Goal: Go to known website: Access a specific website the user already knows

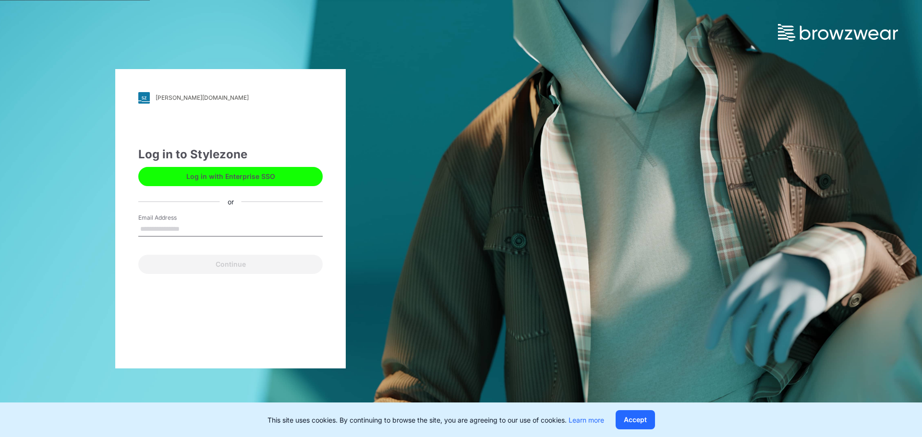
click at [214, 238] on div "Email Address" at bounding box center [230, 228] width 184 height 29
click at [216, 232] on input "Email Address" at bounding box center [230, 229] width 184 height 14
type input "**********"
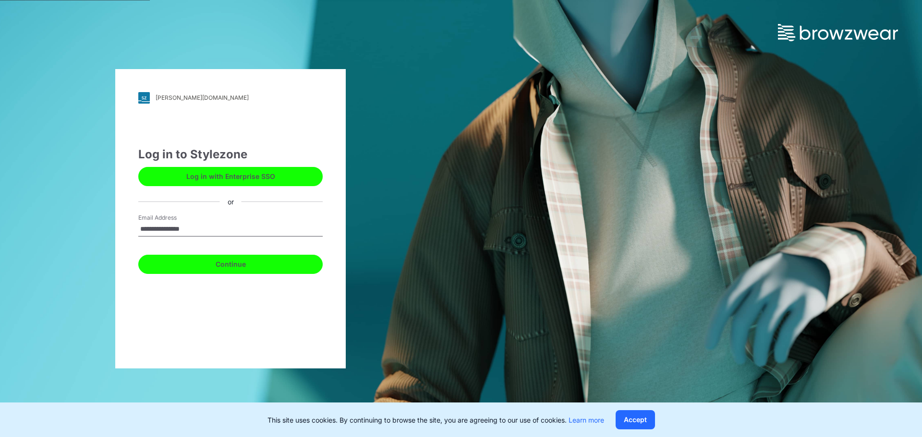
click at [182, 261] on button "Continue" at bounding box center [230, 264] width 184 height 19
click at [217, 266] on button "Continue" at bounding box center [230, 264] width 184 height 19
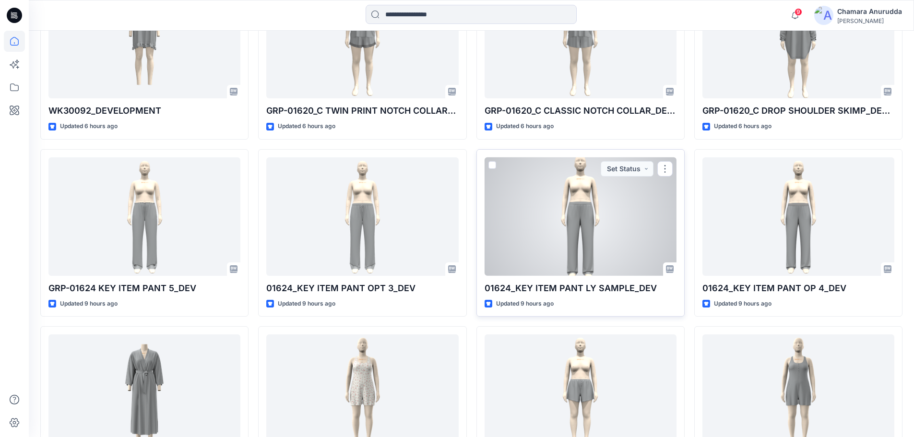
scroll to position [580, 0]
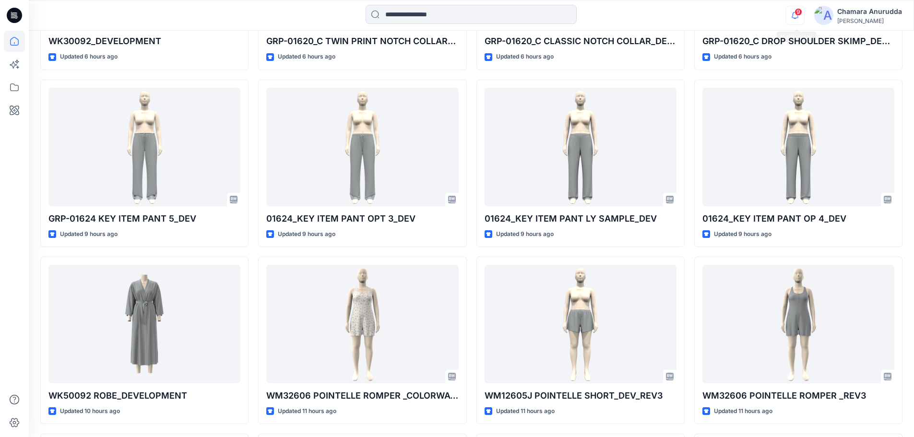
click at [801, 7] on icon "button" at bounding box center [795, 15] width 18 height 19
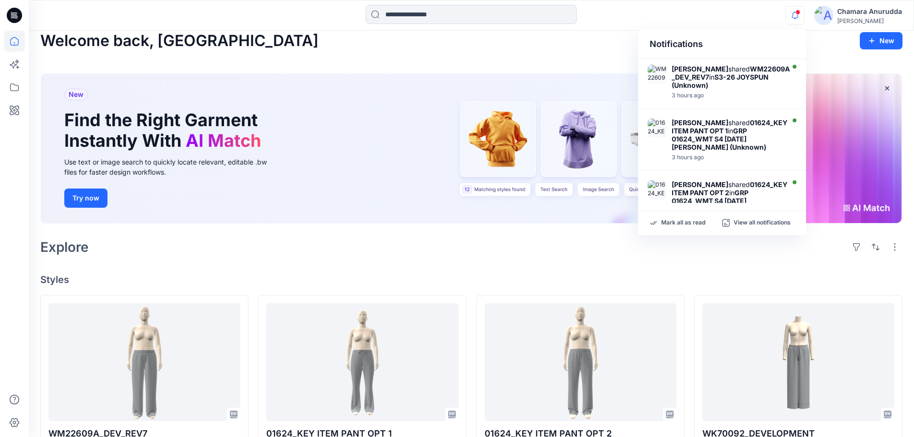
scroll to position [0, 0]
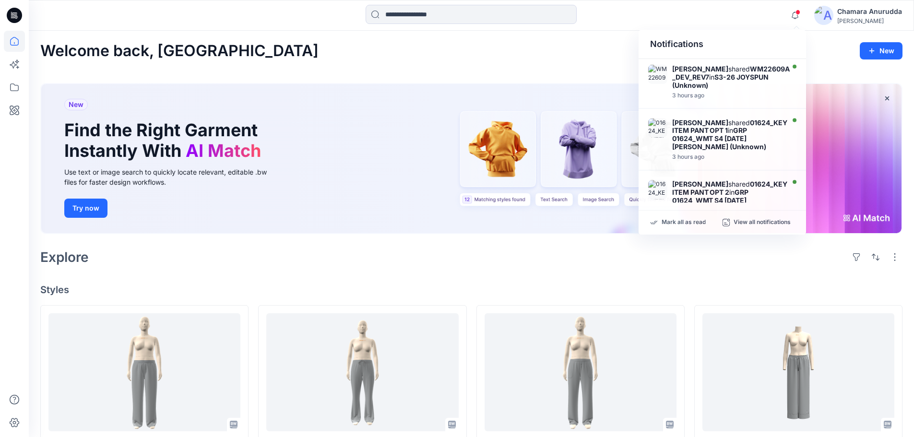
click at [613, 24] on div at bounding box center [471, 15] width 443 height 21
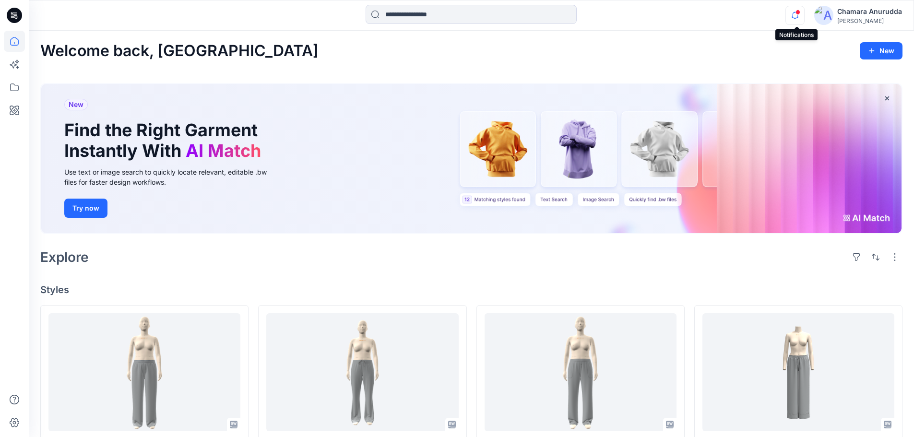
click at [799, 17] on icon "button" at bounding box center [795, 15] width 18 height 19
